Goal: Navigation & Orientation: Find specific page/section

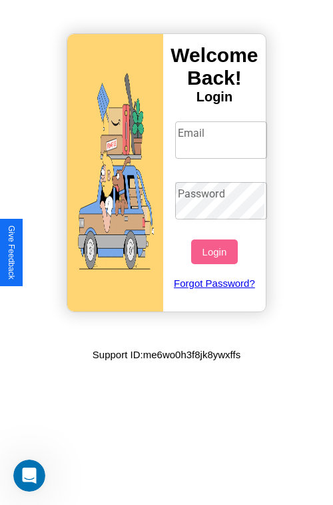
click at [223, 139] on input "Email" at bounding box center [221, 139] width 93 height 37
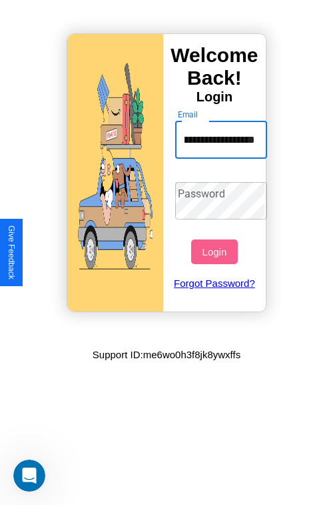
scroll to position [0, 55]
type input "**********"
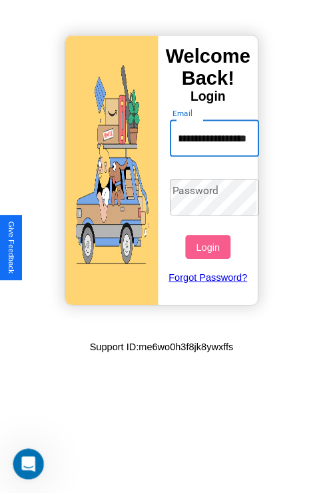
scroll to position [0, 0]
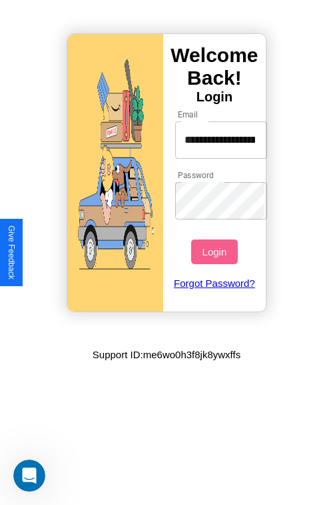
click at [216, 251] on button "Login" at bounding box center [214, 251] width 46 height 25
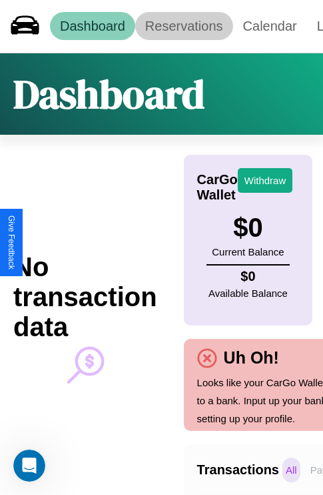
click at [184, 26] on link "Reservations" at bounding box center [184, 26] width 98 height 28
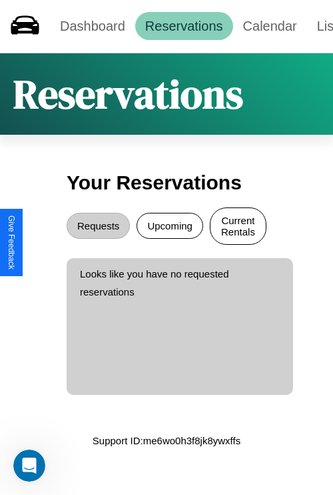
click at [238, 227] on button "Current Rentals" at bounding box center [238, 225] width 57 height 37
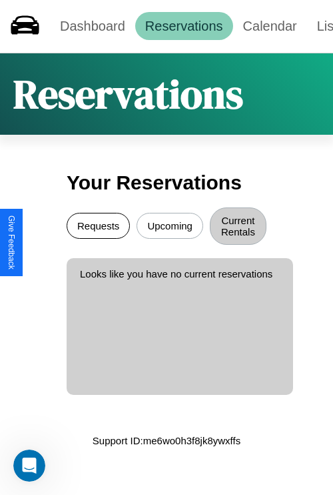
click at [98, 227] on button "Requests" at bounding box center [98, 226] width 63 height 26
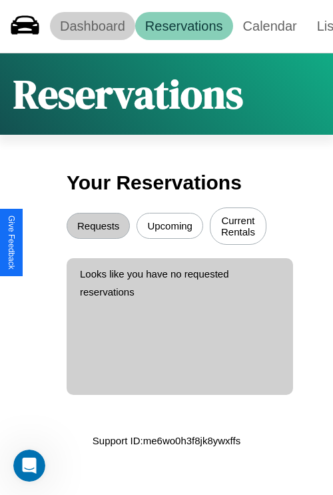
click at [92, 26] on link "Dashboard" at bounding box center [92, 26] width 85 height 28
